Goal: Task Accomplishment & Management: Use online tool/utility

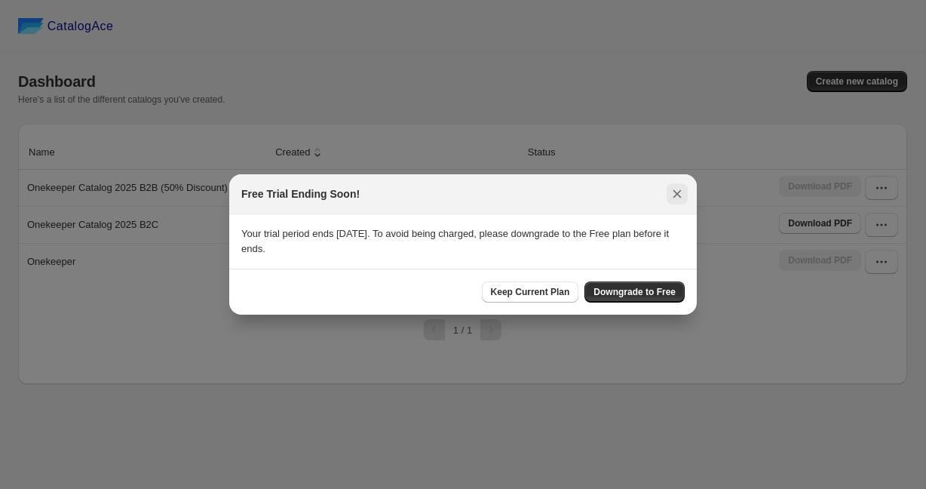
click at [677, 195] on icon ":rh:" at bounding box center [678, 194] width 8 height 8
click at [678, 193] on icon ":r1e:" at bounding box center [678, 194] width 8 height 8
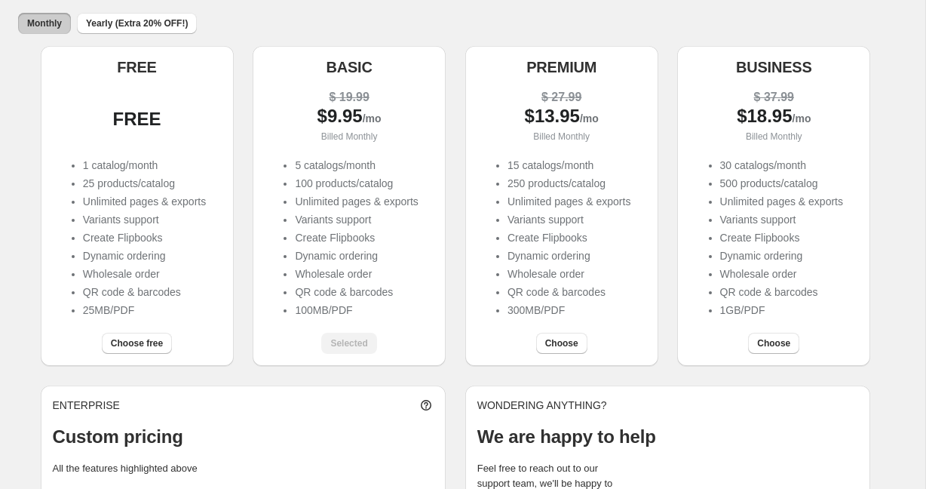
scroll to position [215, 0]
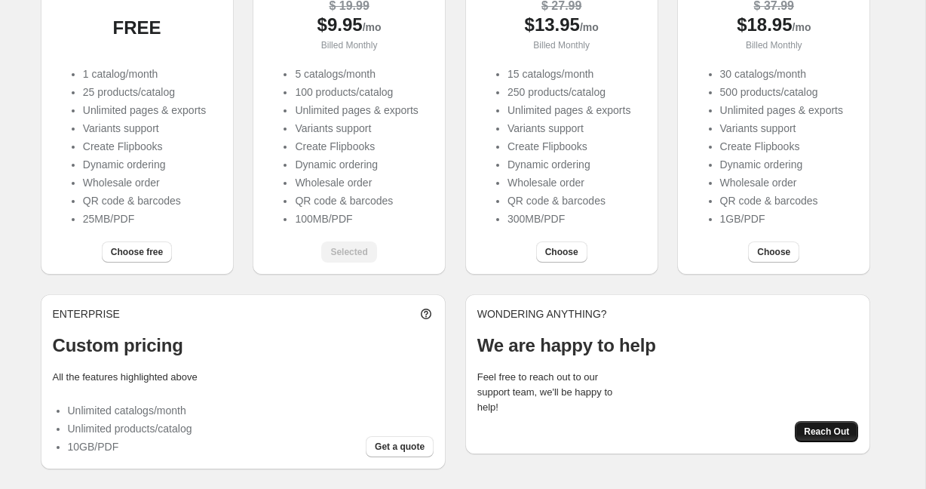
click at [836, 436] on span "Reach Out" at bounding box center [826, 431] width 45 height 12
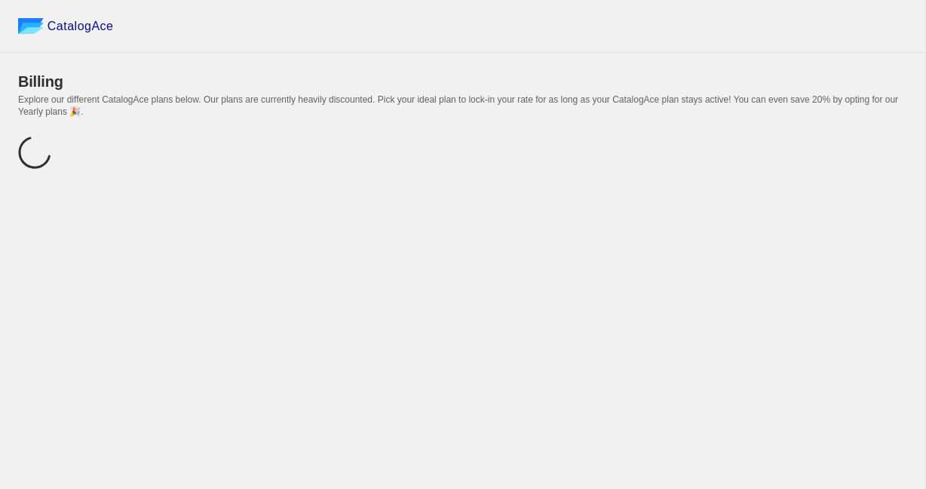
scroll to position [0, 0]
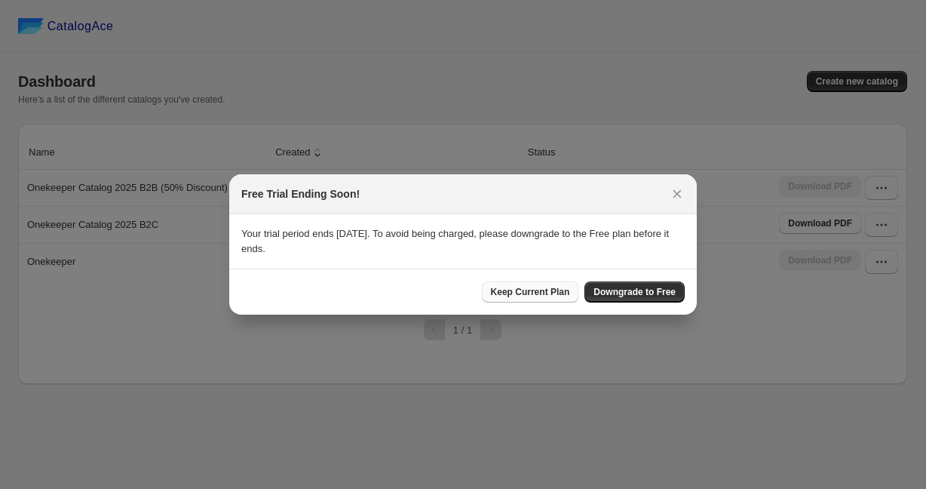
click at [537, 293] on span "Keep Current Plan" at bounding box center [530, 292] width 79 height 12
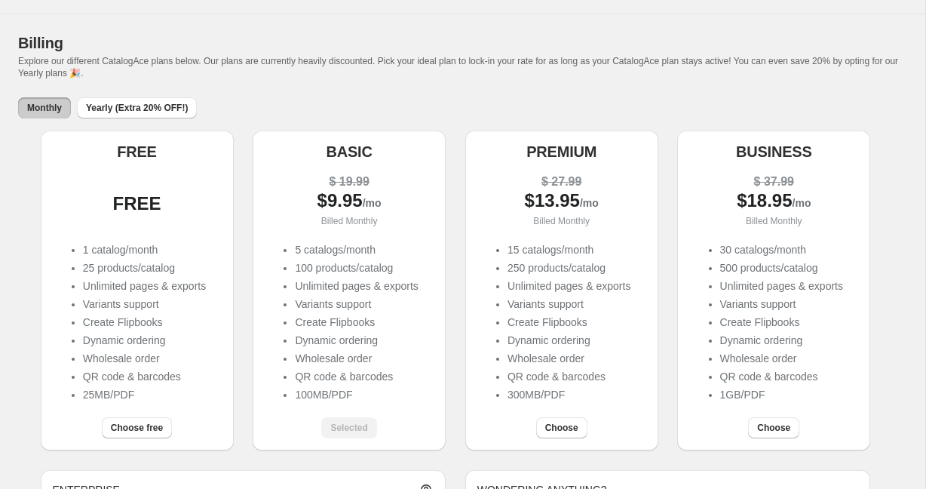
scroll to position [112, 0]
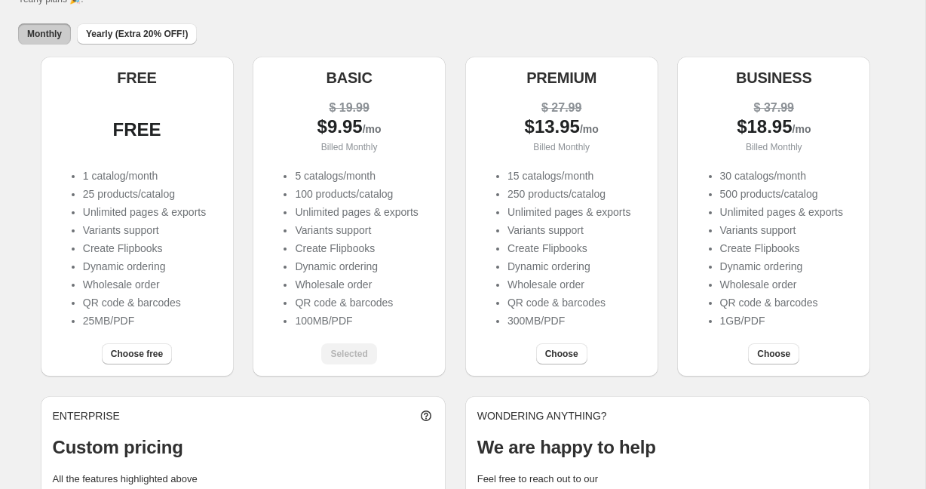
drag, startPoint x: 309, startPoint y: 127, endPoint x: 402, endPoint y: 127, distance: 92.8
click at [402, 127] on div "$ 9.95 /mo" at bounding box center [349, 127] width 169 height 17
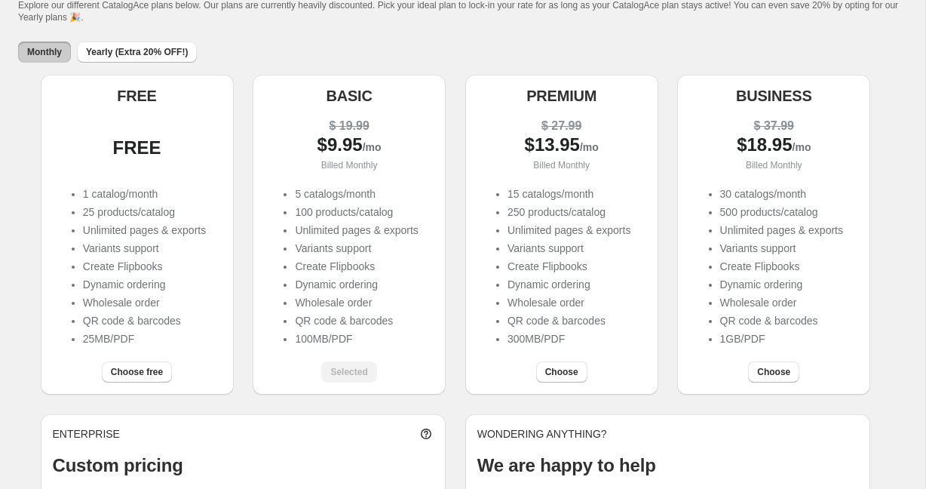
scroll to position [59, 0]
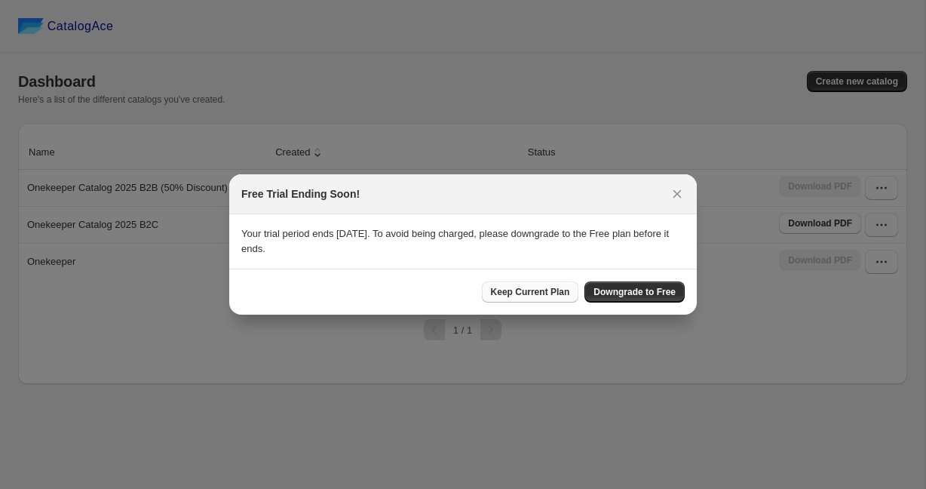
click at [542, 293] on span "Keep Current Plan" at bounding box center [530, 292] width 79 height 12
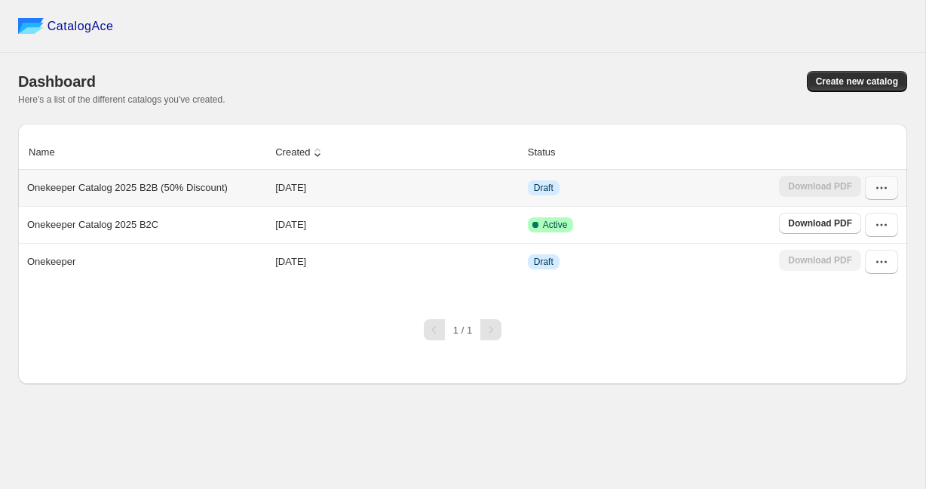
click at [884, 189] on icon "button" at bounding box center [881, 187] width 15 height 15
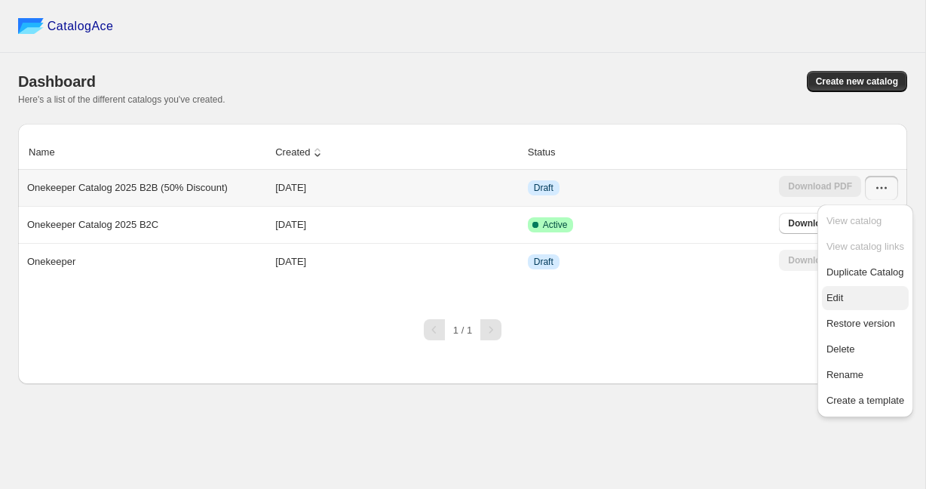
click at [840, 299] on span "Edit" at bounding box center [835, 297] width 17 height 11
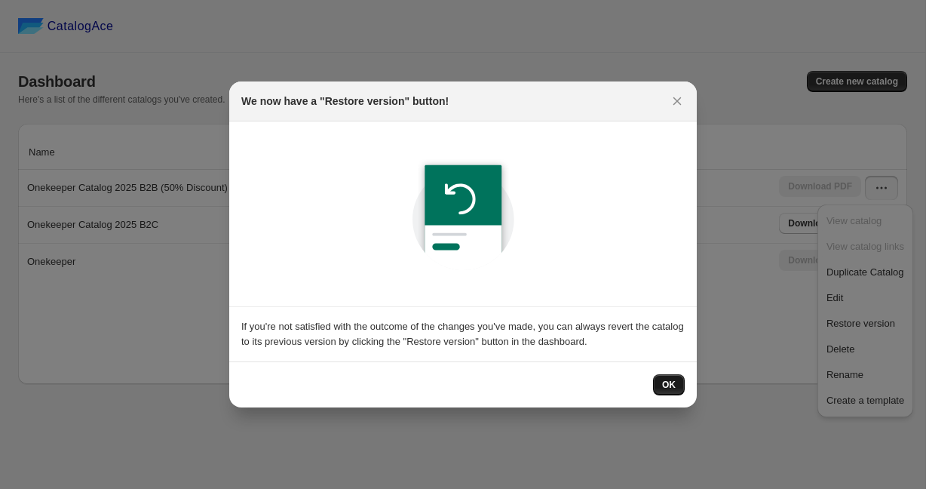
click at [670, 390] on span "OK" at bounding box center [669, 385] width 14 height 12
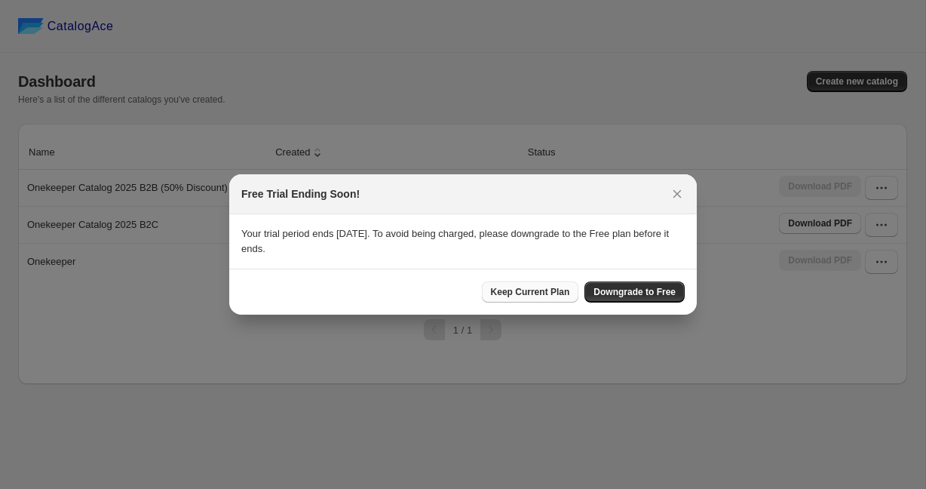
click at [526, 290] on span "Keep Current Plan" at bounding box center [530, 292] width 79 height 12
click at [545, 289] on span "Keep Current Plan" at bounding box center [530, 292] width 79 height 12
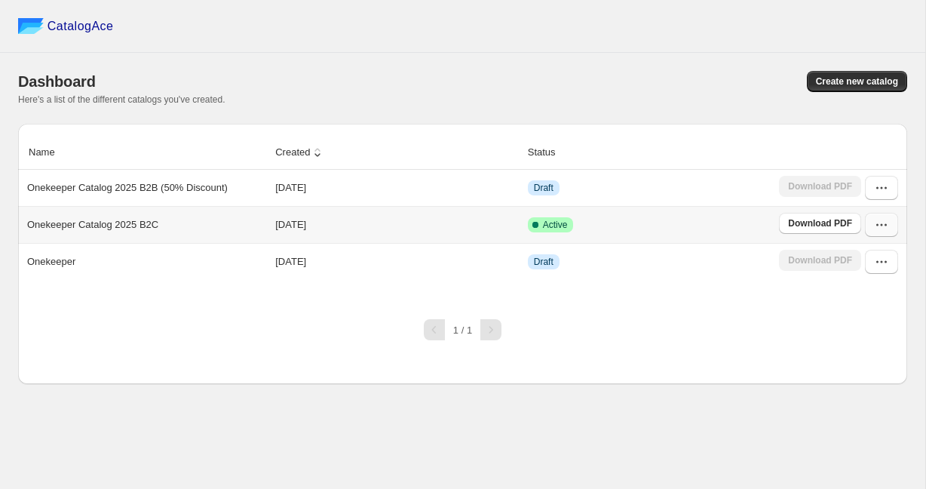
click at [885, 228] on icon "button" at bounding box center [881, 224] width 15 height 15
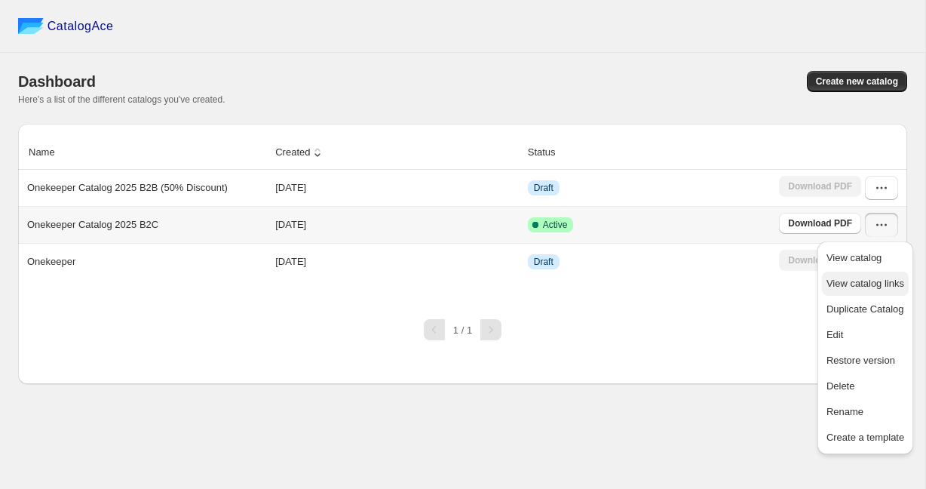
click at [867, 289] on span "View catalog links" at bounding box center [866, 283] width 78 height 11
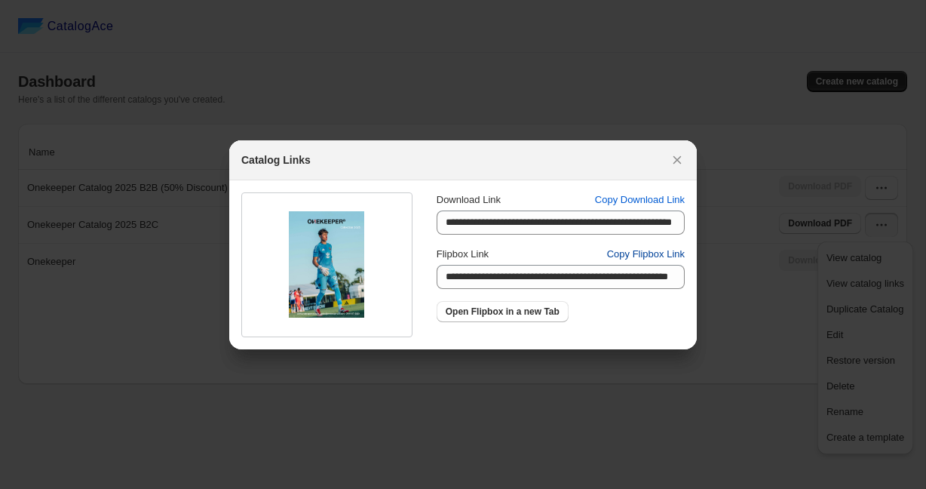
click at [660, 256] on span "Copy Flipbox Link" at bounding box center [646, 254] width 78 height 15
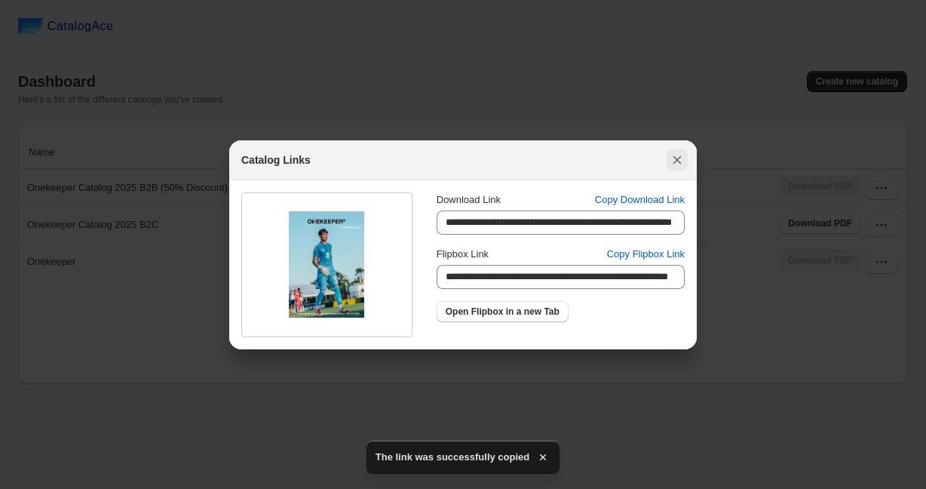
click at [679, 151] on button ":rp:" at bounding box center [677, 159] width 21 height 21
